Goal: Navigation & Orientation: Understand site structure

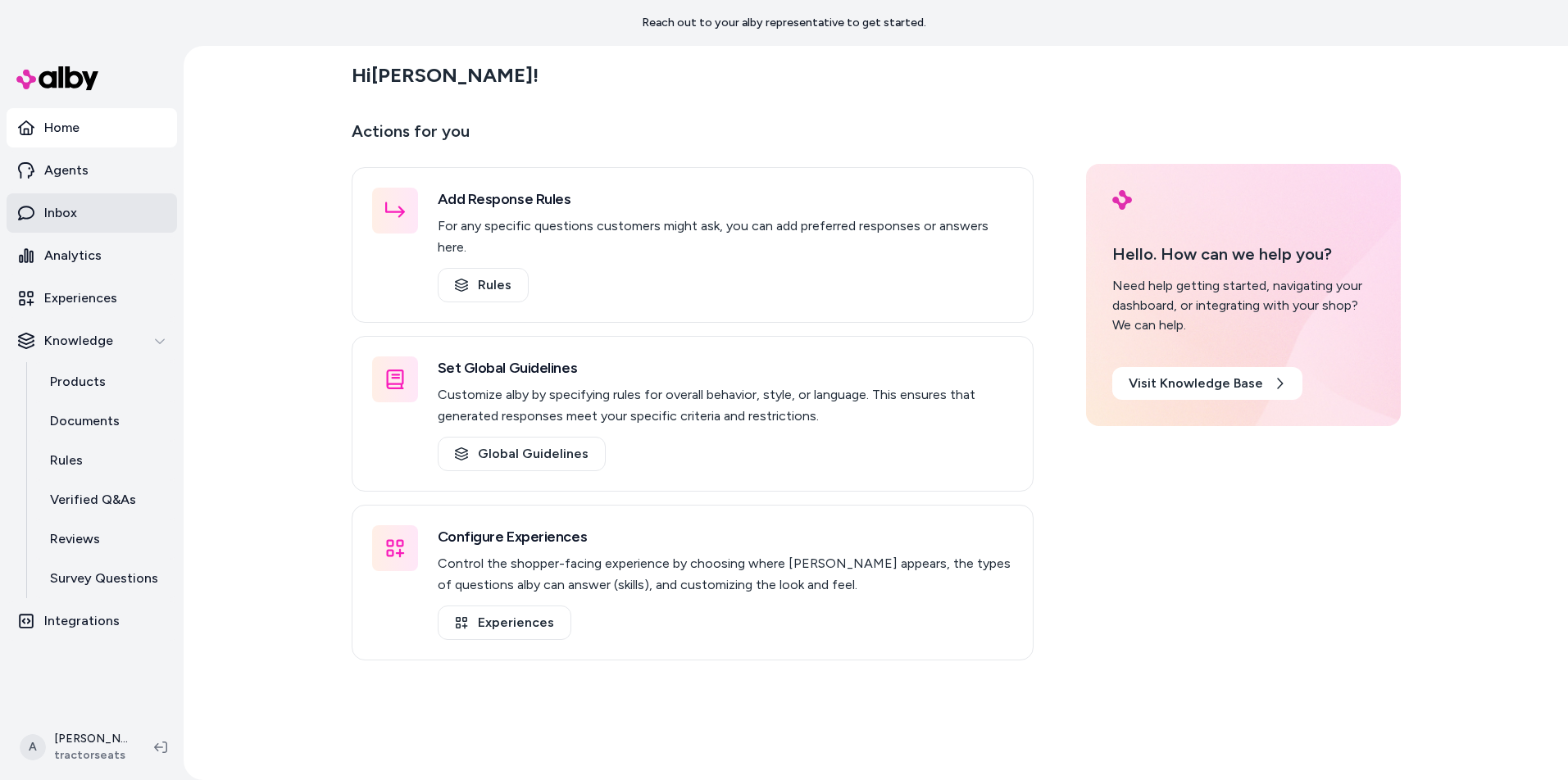
click at [77, 197] on link "Inbox" at bounding box center [92, 213] width 171 height 39
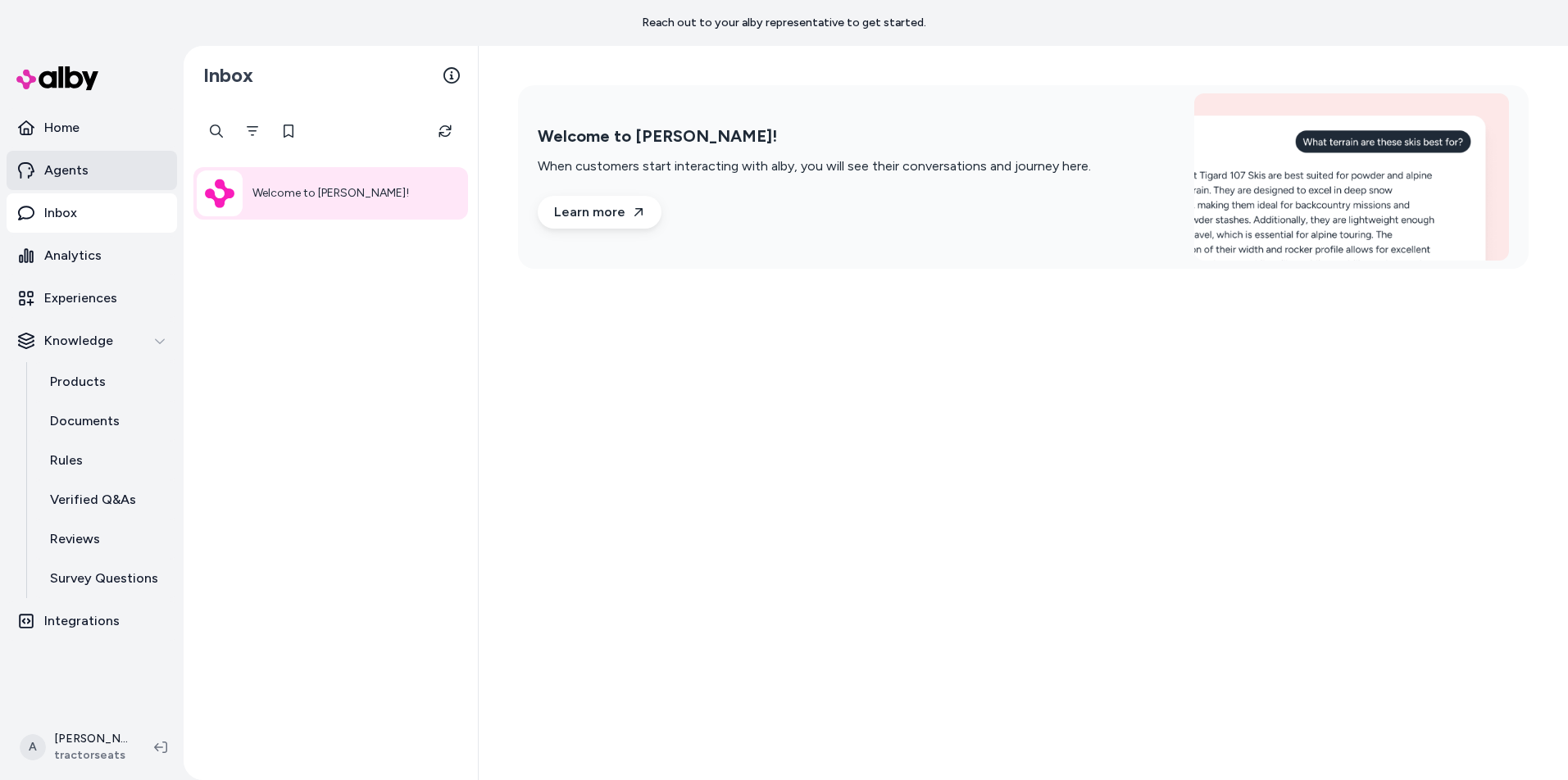
click at [86, 173] on p "Agents" at bounding box center [66, 171] width 44 height 20
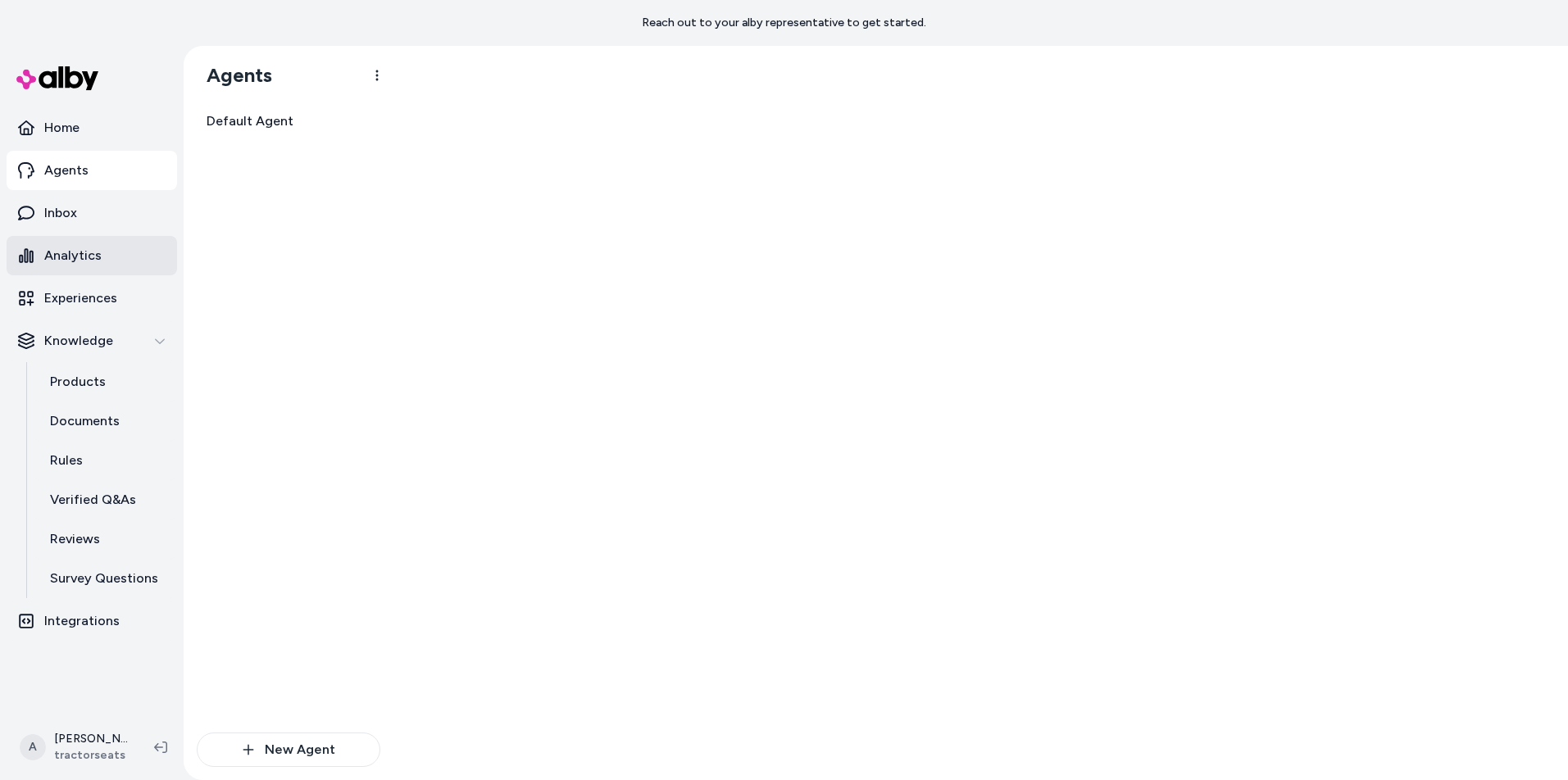
click at [108, 246] on link "Analytics" at bounding box center [92, 256] width 171 height 39
